Goal: Task Accomplishment & Management: Use online tool/utility

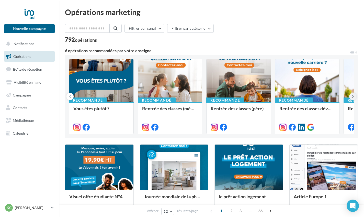
click at [349, 97] on icon at bounding box center [353, 96] width 2 height 5
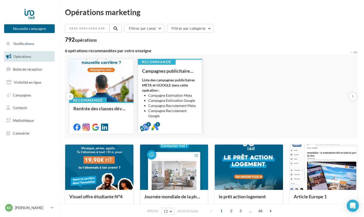
click at [181, 88] on div "Liste des campagnes publicitaires META et GOOGLE dans cette opération : Campagn…" at bounding box center [170, 103] width 56 height 51
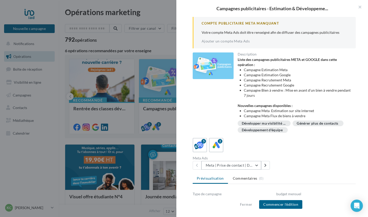
click at [258, 165] on button "Meta | Prise de contact | Demandes d'estimation" at bounding box center [232, 165] width 60 height 9
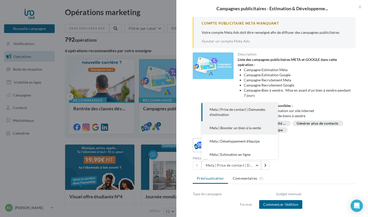
click at [258, 126] on span "Meta | Booster un bien à la vente" at bounding box center [235, 128] width 51 height 4
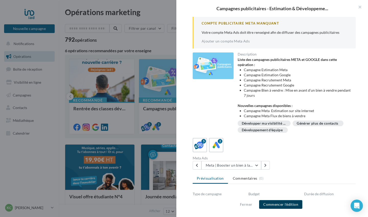
click at [272, 191] on button "Commencer l'édition" at bounding box center [280, 204] width 43 height 9
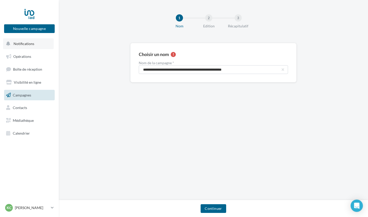
click at [23, 44] on span "Notifications" at bounding box center [24, 43] width 21 height 4
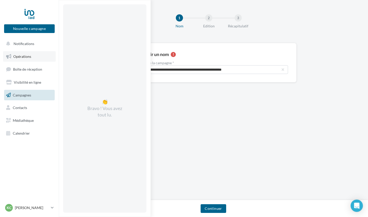
click at [21, 57] on span "Opérations" at bounding box center [22, 56] width 18 height 4
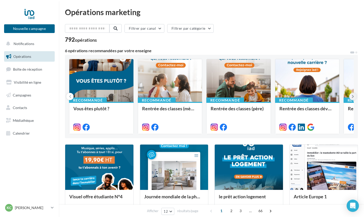
click at [352, 97] on button at bounding box center [353, 96] width 7 height 7
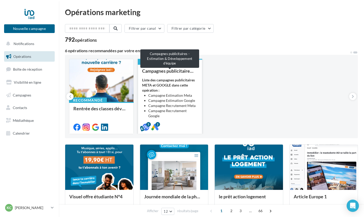
click at [187, 90] on div "Liste des campagnes publicitaires META et GOOGLE dans cette opération : Campagn…" at bounding box center [170, 103] width 56 height 51
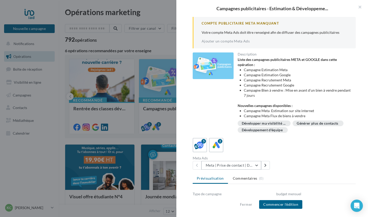
click at [229, 167] on button "Meta | Prise de contact | Demandes d'estimation" at bounding box center [232, 165] width 60 height 9
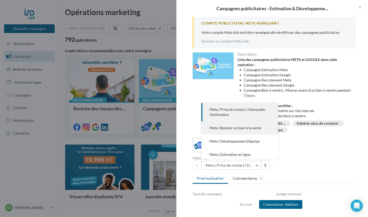
click at [232, 127] on span "Meta | Booster un bien à la vente" at bounding box center [235, 128] width 51 height 4
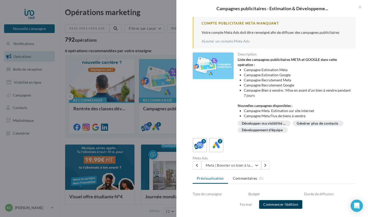
click at [273, 204] on button "Commencer l'édition" at bounding box center [280, 204] width 43 height 9
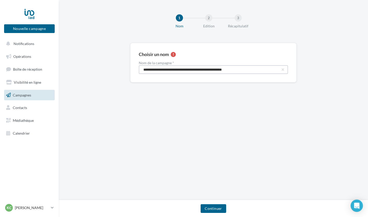
click at [240, 70] on input "**********" at bounding box center [213, 69] width 149 height 9
click at [248, 70] on input "**********" at bounding box center [213, 69] width 149 height 9
drag, startPoint x: 248, startPoint y: 70, endPoint x: 184, endPoint y: 69, distance: 64.0
click at [184, 69] on input "**********" at bounding box center [213, 69] width 149 height 9
type input "**********"
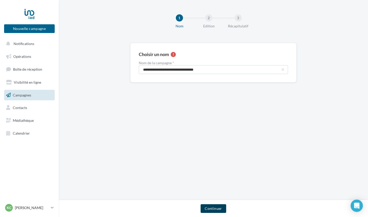
click at [210, 208] on button "Continuer" at bounding box center [213, 208] width 25 height 9
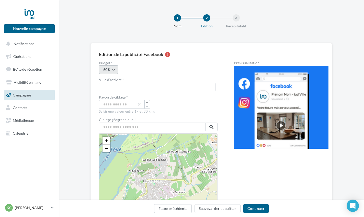
click at [114, 69] on button "60€" at bounding box center [108, 69] width 19 height 9
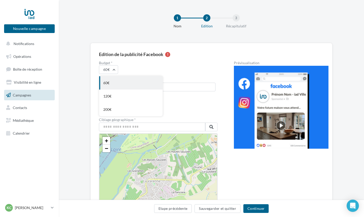
click at [112, 83] on div "60€" at bounding box center [130, 82] width 63 height 13
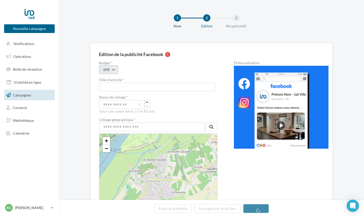
click at [107, 70] on button "60€" at bounding box center [108, 69] width 19 height 9
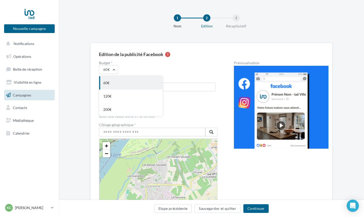
click at [108, 82] on div "60€" at bounding box center [130, 82] width 63 height 13
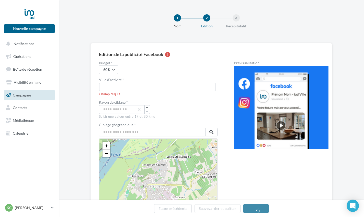
click at [118, 84] on input "text" at bounding box center [157, 87] width 117 height 9
click at [146, 108] on icon "button" at bounding box center [147, 107] width 3 height 3
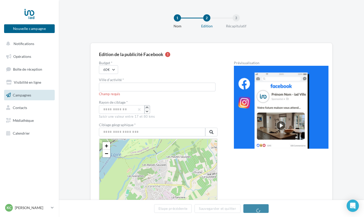
click at [146, 108] on icon "button" at bounding box center [147, 107] width 3 height 3
click at [115, 70] on button "60€" at bounding box center [108, 69] width 19 height 9
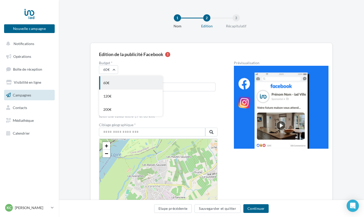
click at [114, 81] on div "60€" at bounding box center [130, 82] width 63 height 13
click at [139, 133] on input "text" at bounding box center [152, 132] width 106 height 9
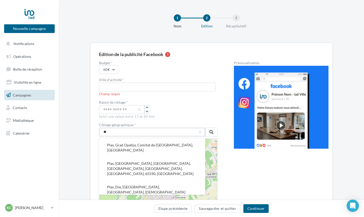
type input "*"
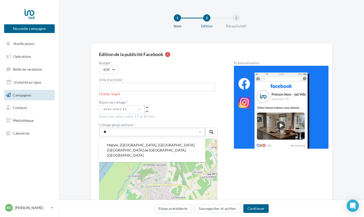
type input "*"
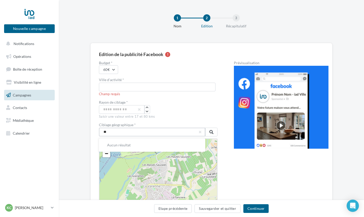
type input "*"
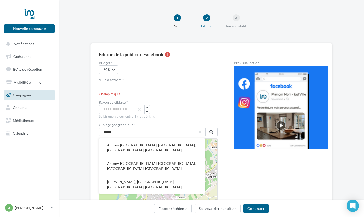
type input "******"
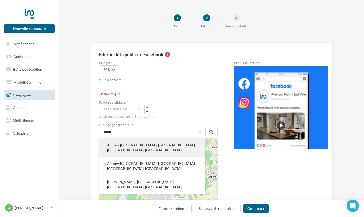
drag, startPoint x: 139, startPoint y: 133, endPoint x: 143, endPoint y: 148, distance: 16.1
click at [143, 148] on button "Antony, Hauts-de-Seine, Île-de-France, France métropolitaine, 92160, France" at bounding box center [152, 147] width 106 height 18
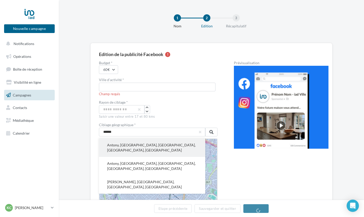
click at [143, 148] on button "Antony, Hauts-de-Seine, Île-de-France, France métropolitaine, 92160, France" at bounding box center [152, 147] width 106 height 18
type input "**********"
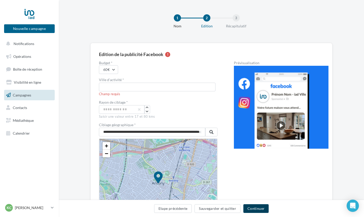
click at [257, 211] on button "Continuer" at bounding box center [256, 208] width 25 height 9
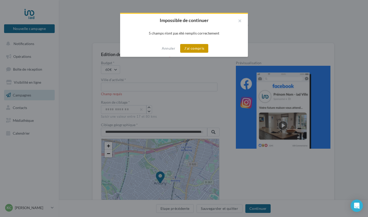
click at [188, 49] on button "J'ai compris" at bounding box center [194, 48] width 28 height 9
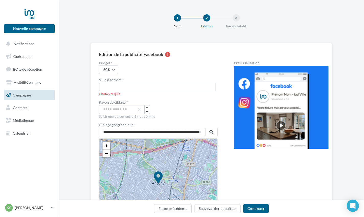
click at [157, 89] on input "text" at bounding box center [157, 87] width 117 height 9
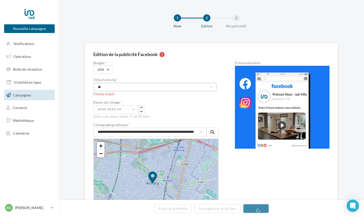
type input "*"
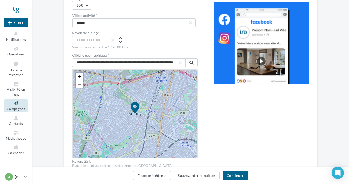
scroll to position [42, 0]
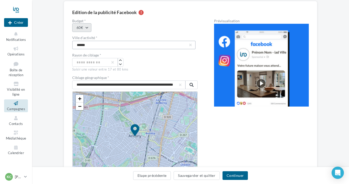
type input "******"
click at [88, 28] on button "60€" at bounding box center [81, 27] width 19 height 9
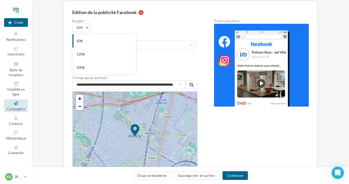
click at [107, 25] on div "60€ 60€ 120€ 200€" at bounding box center [134, 27] width 125 height 9
click at [264, 81] on img at bounding box center [261, 65] width 95 height 83
click at [262, 83] on img at bounding box center [261, 65] width 95 height 83
click at [15, 9] on div at bounding box center [16, 9] width 24 height 13
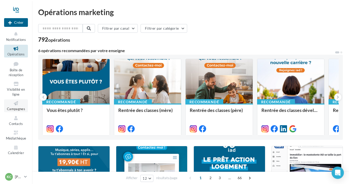
click at [18, 107] on span "Campagnes" at bounding box center [16, 109] width 18 height 4
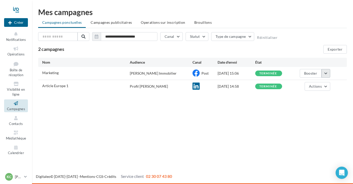
click at [326, 75] on button "button" at bounding box center [325, 73] width 9 height 9
click at [312, 86] on button "Voir les résultats" at bounding box center [304, 85] width 51 height 13
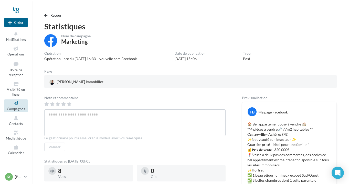
click at [48, 16] on button "Retour" at bounding box center [54, 15] width 20 height 6
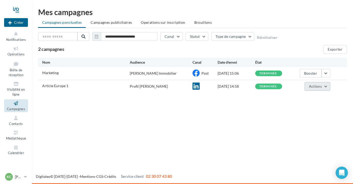
click at [327, 88] on button "Actions" at bounding box center [318, 86] width 26 height 9
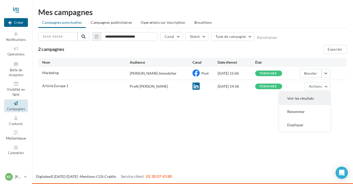
click at [318, 97] on button "Voir les résultats" at bounding box center [304, 98] width 51 height 13
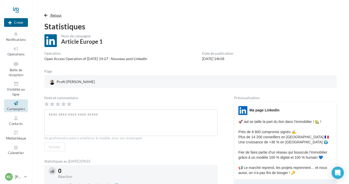
click at [58, 17] on span "Retour" at bounding box center [56, 15] width 12 height 4
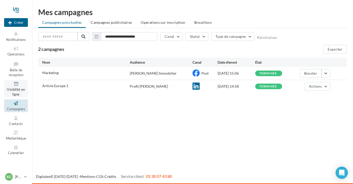
click at [14, 91] on span "Visibilité en ligne" at bounding box center [16, 92] width 18 height 9
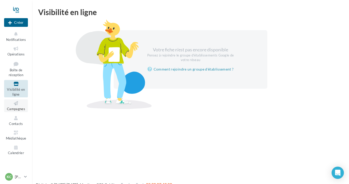
click at [15, 107] on span "Campagnes" at bounding box center [16, 109] width 18 height 4
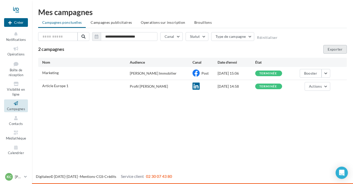
click at [332, 51] on button "Exporter" at bounding box center [335, 49] width 24 height 9
click at [16, 37] on button "Notifications" at bounding box center [16, 36] width 24 height 13
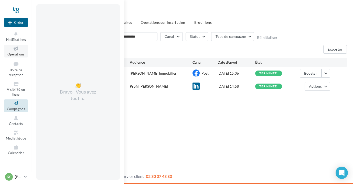
click at [15, 49] on icon at bounding box center [16, 49] width 21 height 6
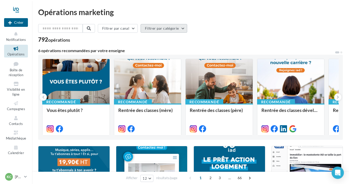
click at [184, 28] on button "Filtrer par catégorie" at bounding box center [163, 28] width 47 height 9
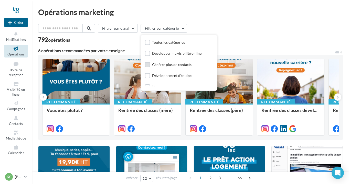
click at [187, 64] on div "Générer plus de contacts" at bounding box center [171, 64] width 39 height 5
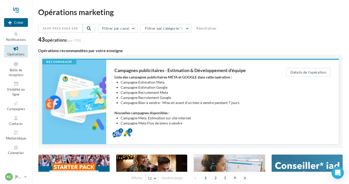
click at [137, 99] on li "Campagne Recrutement Google" at bounding box center [193, 97] width 145 height 5
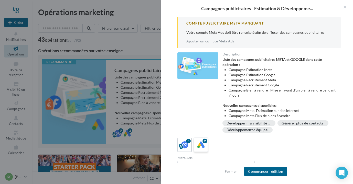
click at [202, 143] on icon at bounding box center [200, 144] width 7 height 7
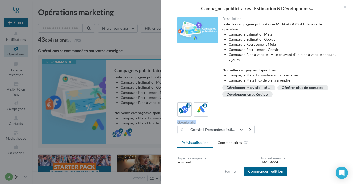
drag, startPoint x: 297, startPoint y: 123, endPoint x: 292, endPoint y: 99, distance: 24.8
click at [292, 99] on div "Description Liste des campagnes publicitaires META et GOOGLE dans cette opérati…" at bounding box center [259, 92] width 196 height 151
click at [306, 120] on div "5 2 Google ads Google | Demandes d'estimation Google | Demandes d'estimation Go…" at bounding box center [258, 118] width 163 height 32
click at [184, 113] on icon at bounding box center [184, 109] width 7 height 7
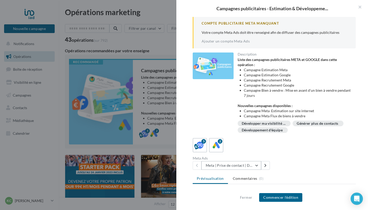
click at [258, 166] on button "Meta | Prise de contact | Demandes d'estimation" at bounding box center [232, 165] width 60 height 9
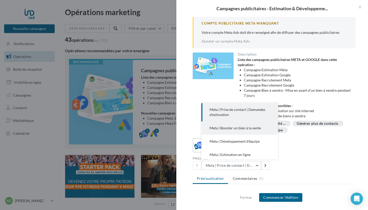
click at [247, 129] on span "Meta | Booster un bien à la vente" at bounding box center [235, 128] width 51 height 4
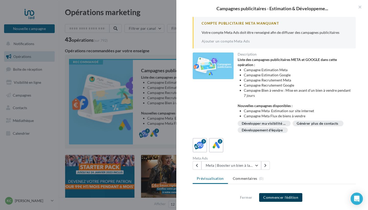
click at [289, 184] on button "Commencer l'édition" at bounding box center [280, 197] width 43 height 9
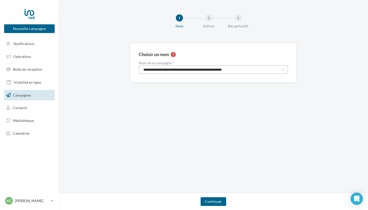
drag, startPoint x: 262, startPoint y: 69, endPoint x: 183, endPoint y: 69, distance: 79.3
click at [183, 69] on input "**********" at bounding box center [213, 69] width 149 height 9
type input "**********"
click at [208, 203] on button "Continuer" at bounding box center [213, 201] width 25 height 9
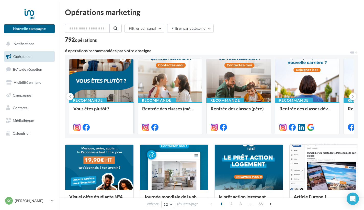
click at [107, 81] on div at bounding box center [101, 80] width 64 height 43
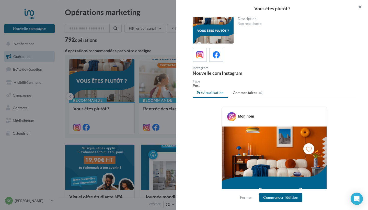
click at [361, 7] on button "button" at bounding box center [358, 7] width 20 height 15
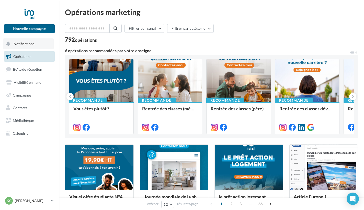
click at [28, 42] on span "Notifications" at bounding box center [24, 43] width 21 height 4
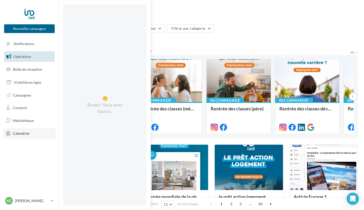
click at [19, 131] on span "Calendrier" at bounding box center [21, 133] width 17 height 4
